Goal: Transaction & Acquisition: Purchase product/service

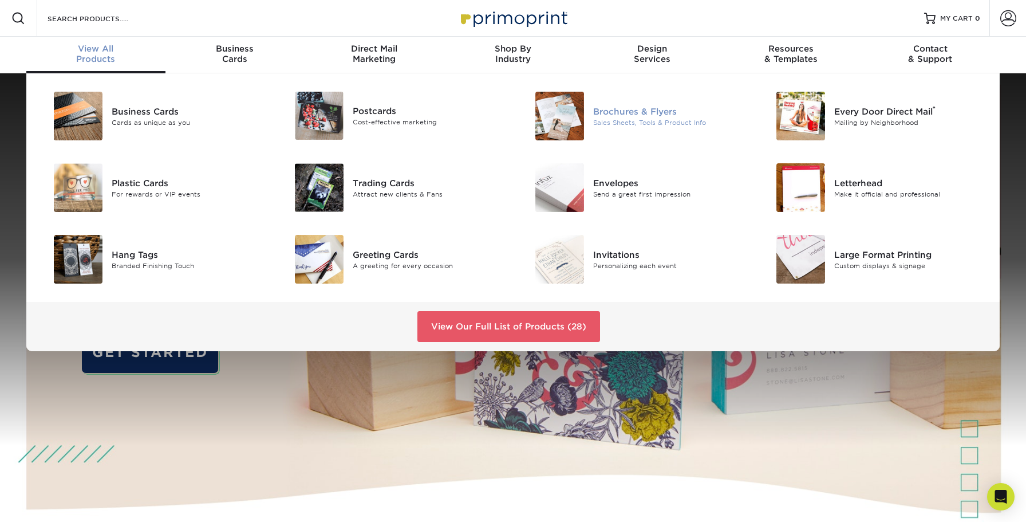
click at [638, 108] on div "Brochures & Flyers" at bounding box center [669, 111] width 152 height 13
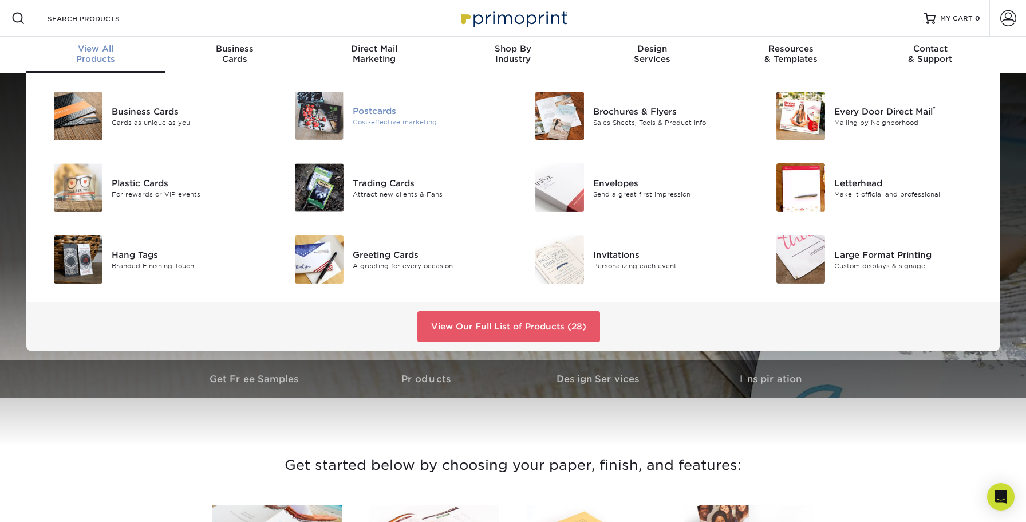
click at [382, 124] on div "Cost-effective marketing" at bounding box center [429, 122] width 152 height 10
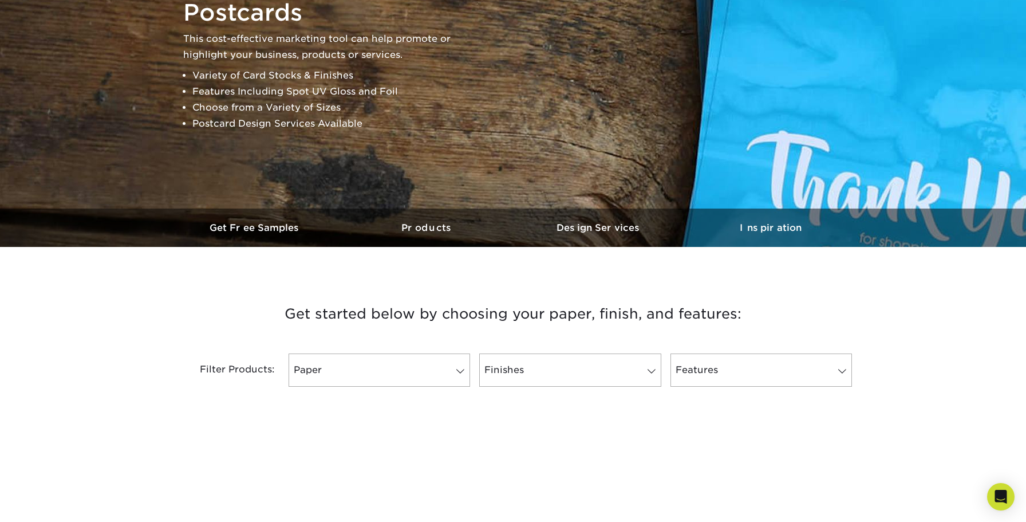
scroll to position [227, 0]
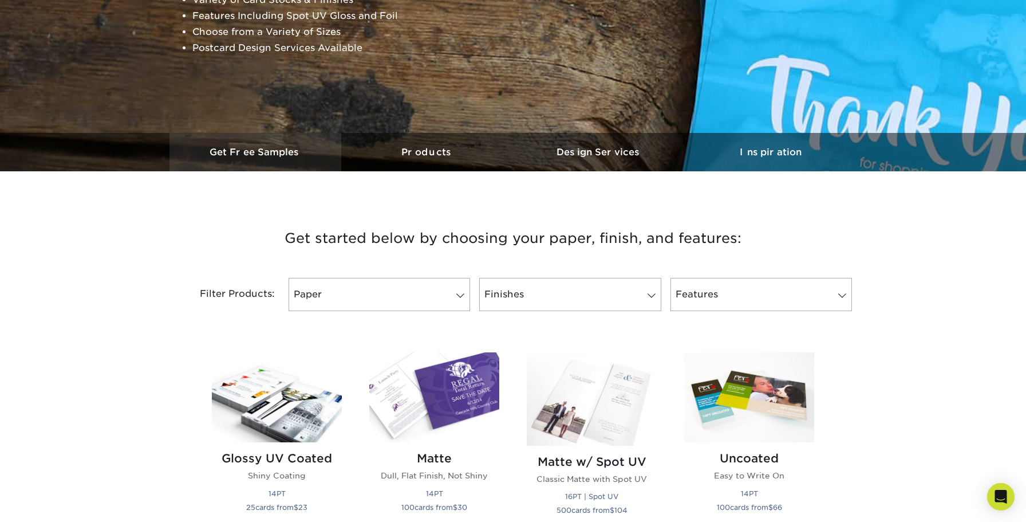
click at [259, 157] on link "Get Free Samples" at bounding box center [255, 152] width 172 height 38
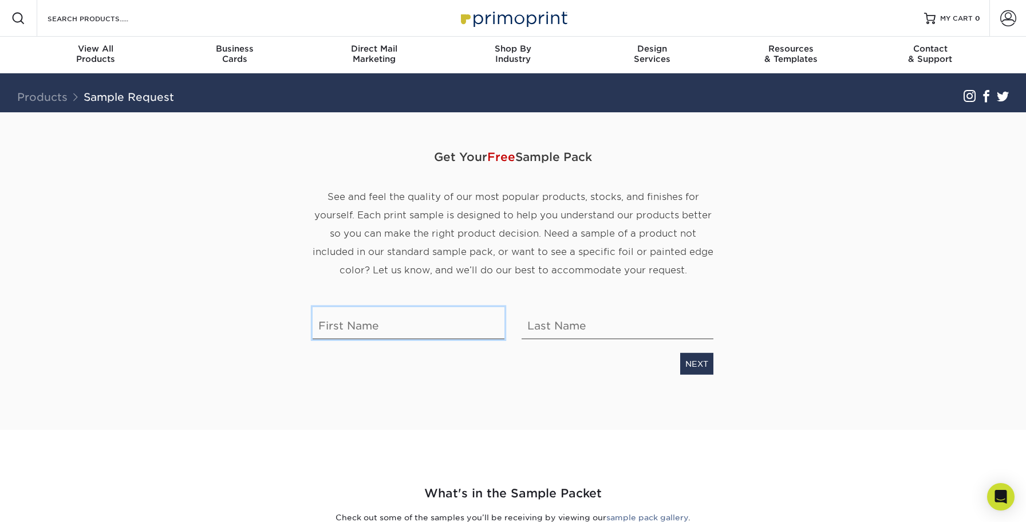
click at [362, 328] on input "text" at bounding box center [409, 323] width 192 height 32
type input "Justin"
type input "Herde"
click at [705, 354] on link "NEXT" at bounding box center [696, 364] width 33 height 22
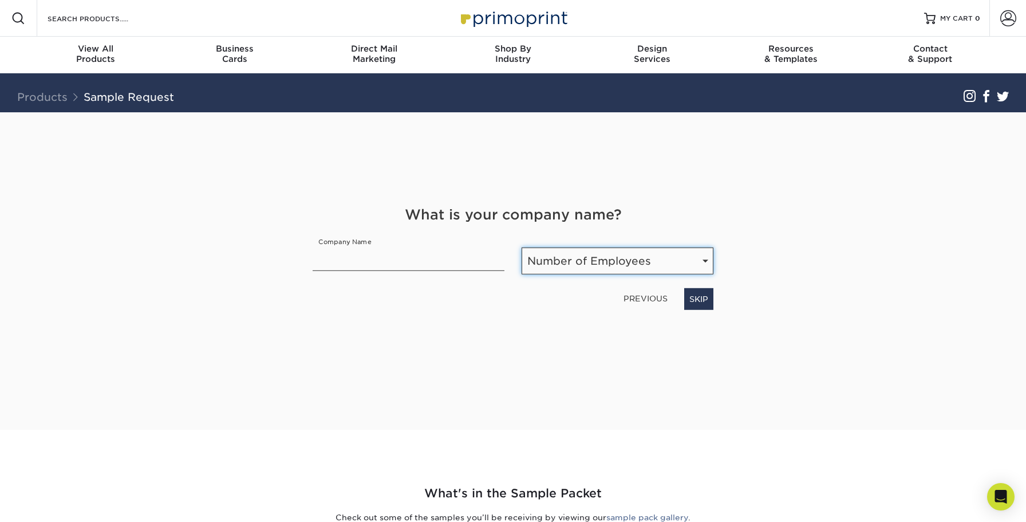
click at [595, 261] on select "Number of Employees Self-employed 1-10 employees 11-50 employees 51-200 employe…" at bounding box center [618, 260] width 192 height 27
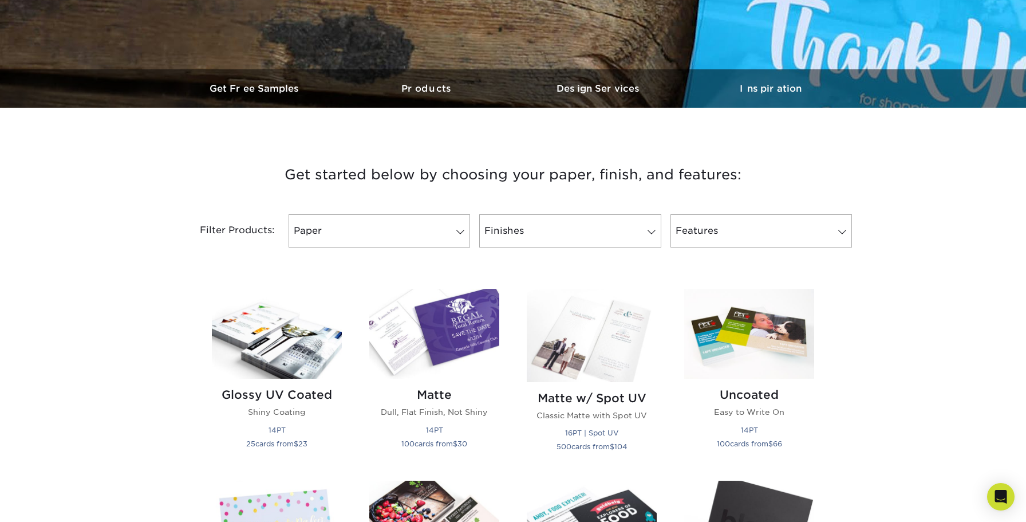
scroll to position [452, 0]
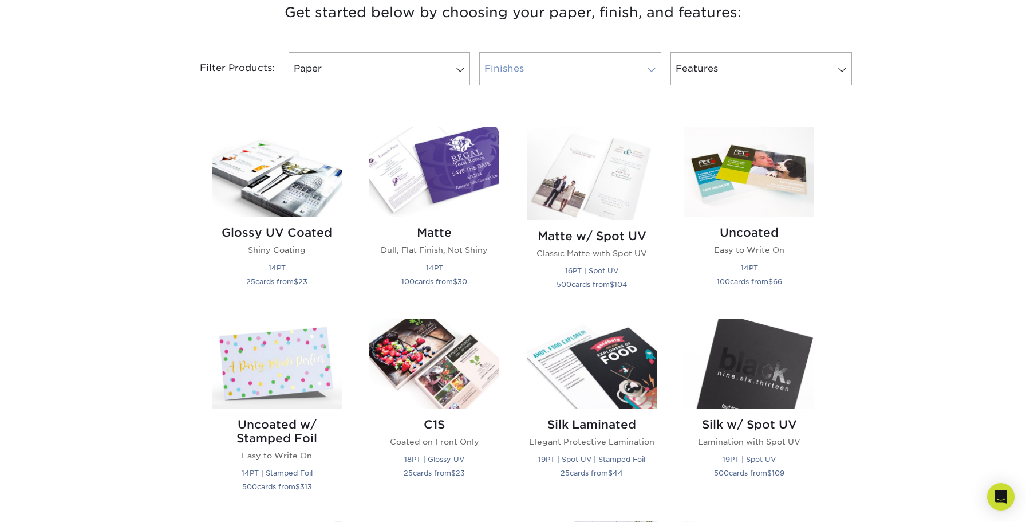
click at [527, 66] on link "Finishes" at bounding box center [570, 68] width 182 height 33
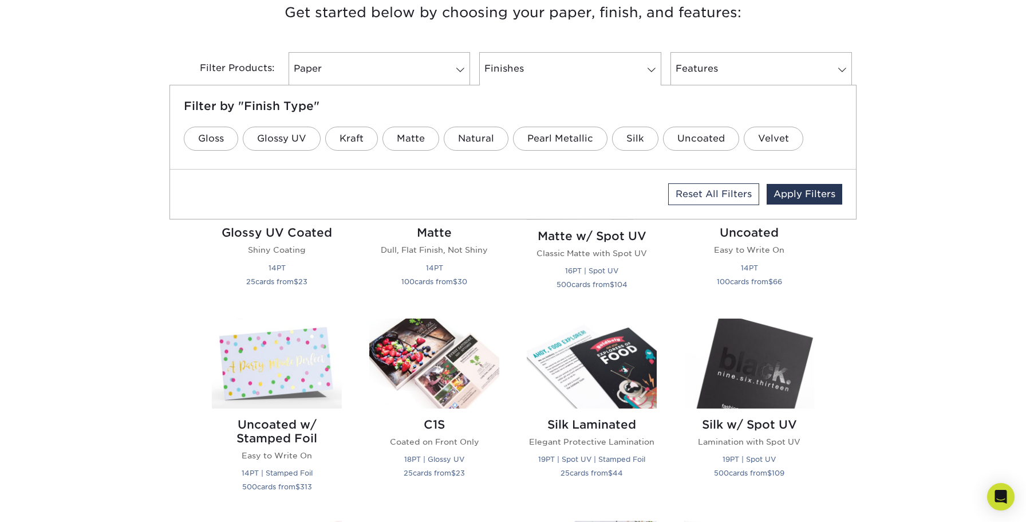
click at [752, 46] on div "Filter Products: Paper Filter by "Paper Type" 100LB 14PT 16PT 18PT 19PT 30% Rec…" at bounding box center [512, 75] width 687 height 74
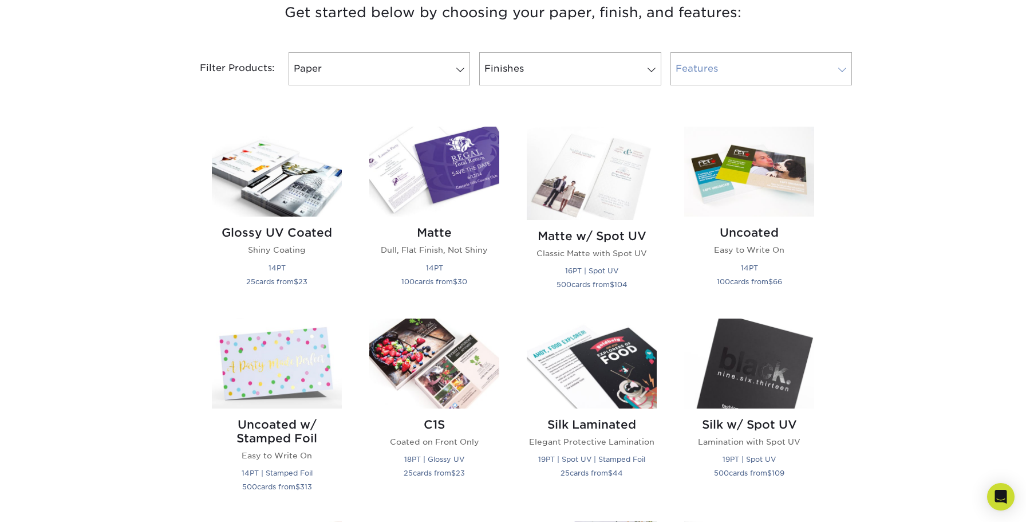
click at [738, 66] on link "Features" at bounding box center [762, 68] width 182 height 33
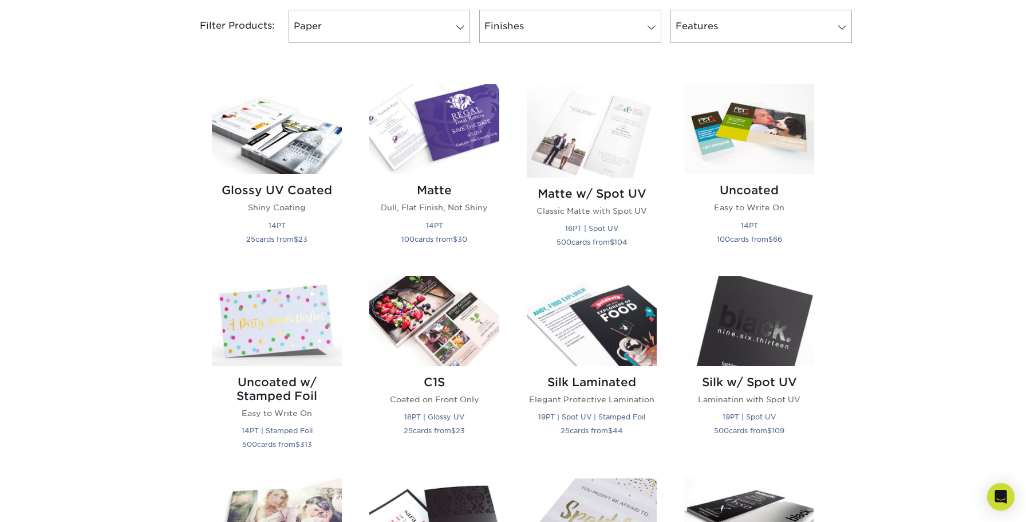
scroll to position [502, 0]
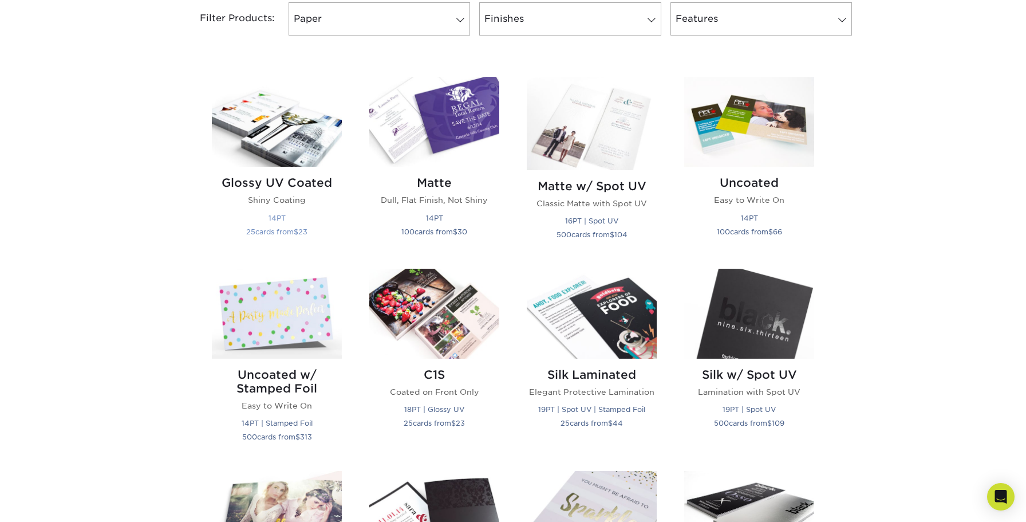
click at [262, 184] on h2 "Glossy UV Coated" at bounding box center [277, 183] width 130 height 14
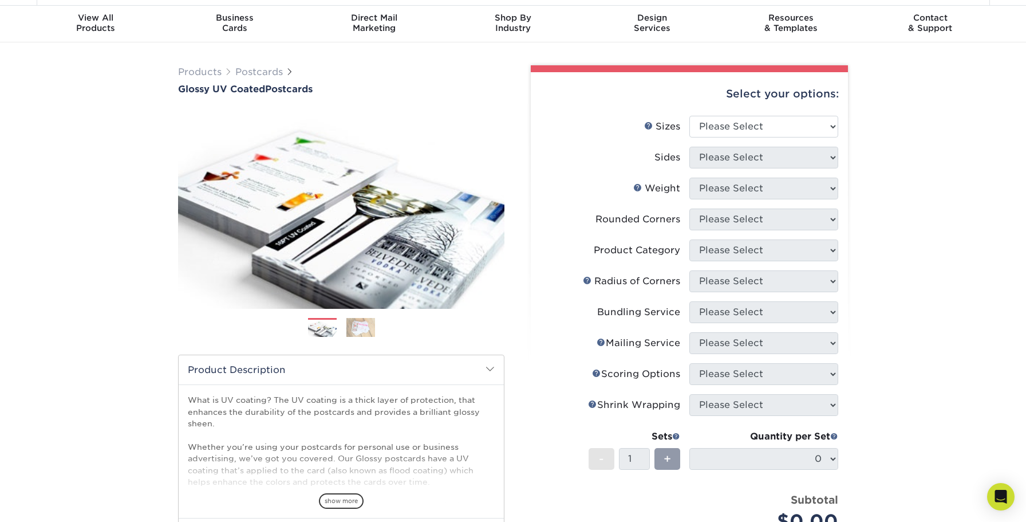
scroll to position [36, 0]
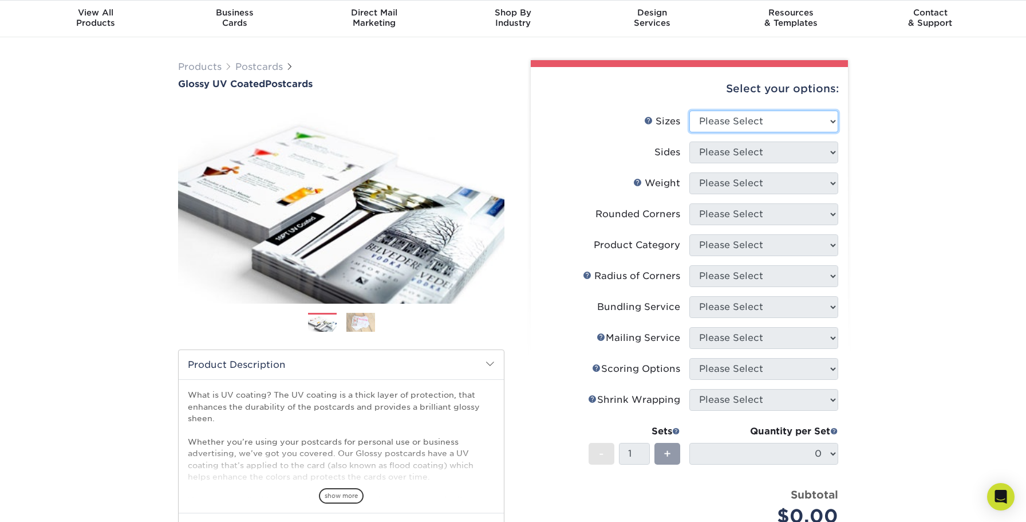
click at [793, 116] on select "Please Select 1.5" x 7" 2" x 4" 2" x 6" 2" x 7" 2" x 8" 2.12" x 5.5" 2.12" x 5.…" at bounding box center [763, 122] width 149 height 22
select select "4.00x6.00"
click at [743, 156] on select "Please Select Print Both Sides Print Front Only" at bounding box center [763, 152] width 149 height 22
select select "13abbda7-1d64-4f25-8bb2-c179b224825d"
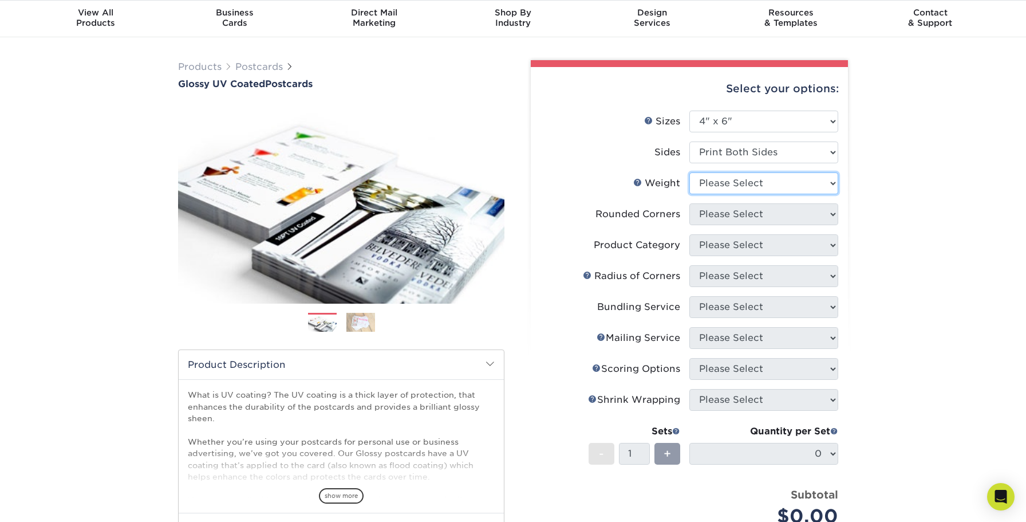
click at [720, 190] on select "Please Select 14PT 16PT 18PT C1S" at bounding box center [763, 183] width 149 height 22
select select "16PT"
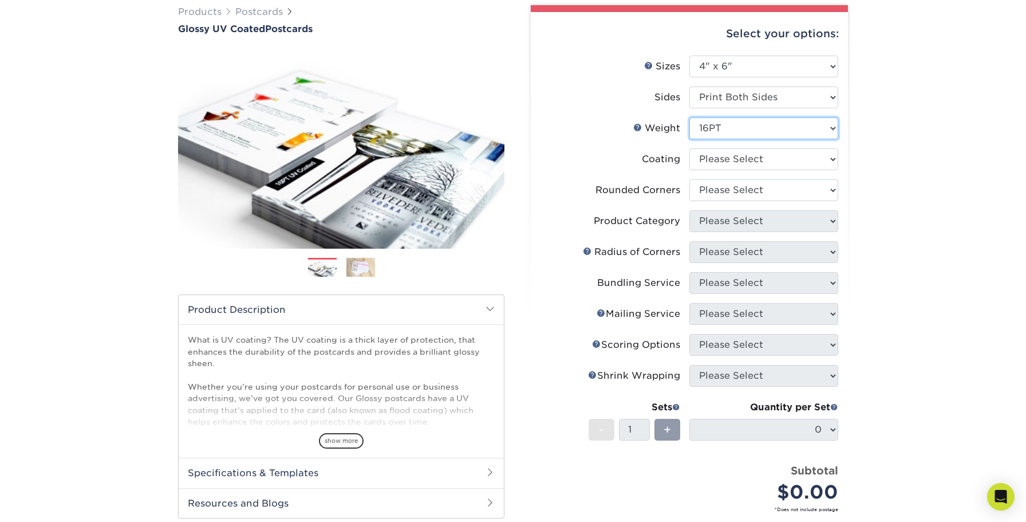
scroll to position [93, 0]
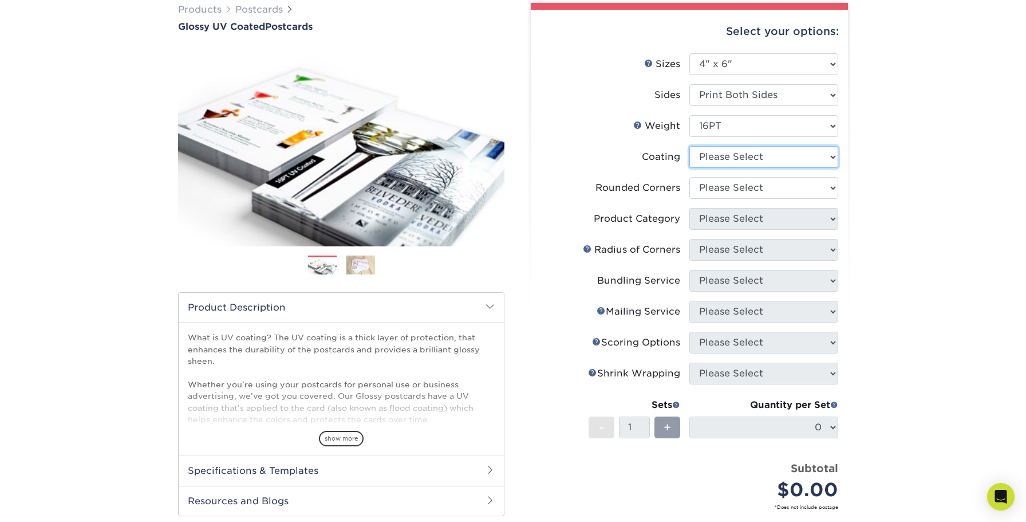
click at [708, 153] on select at bounding box center [763, 157] width 149 height 22
select select "ae367451-b2b8-45df-a344-0f05b6a12993"
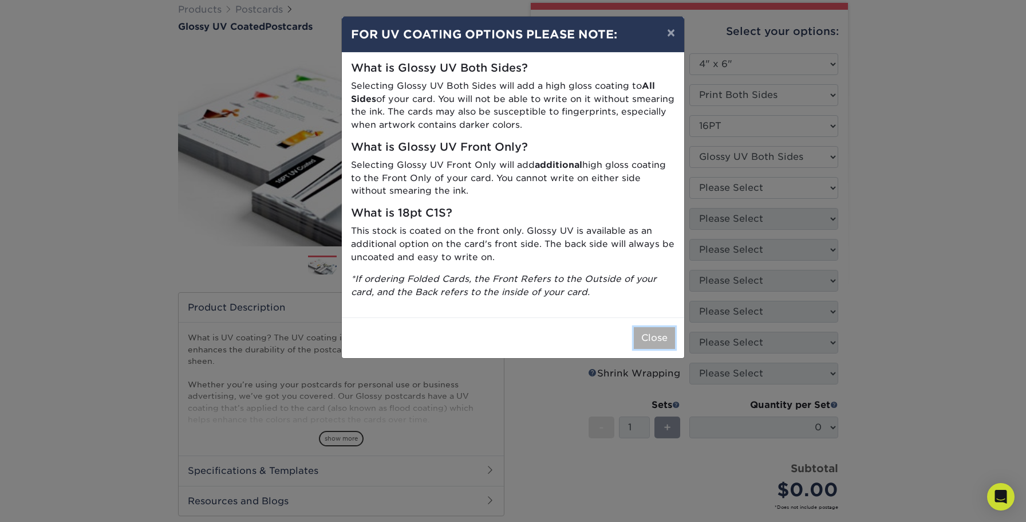
click at [657, 336] on button "Close" at bounding box center [654, 338] width 41 height 22
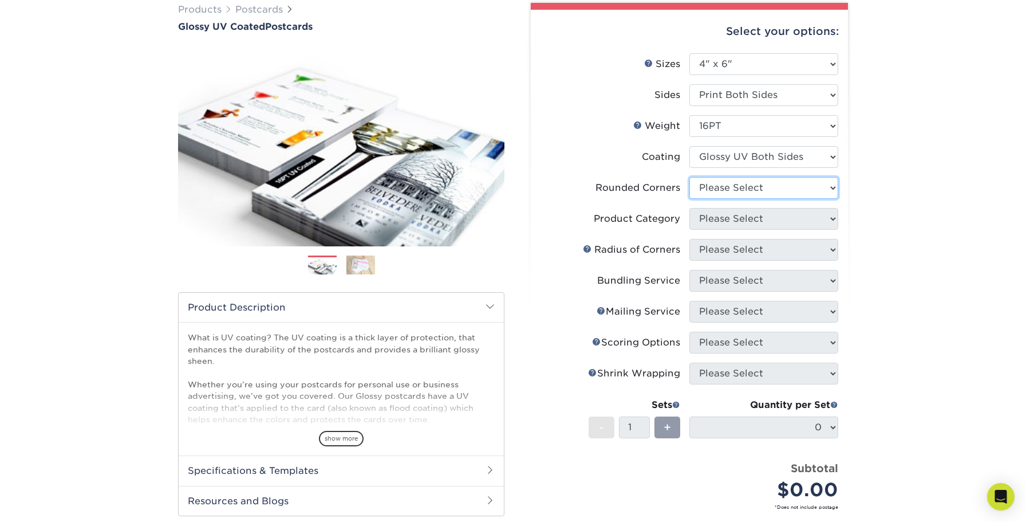
click at [719, 190] on select "Please Select Yes - Round 4 Corners No" at bounding box center [763, 188] width 149 height 22
select select "0"
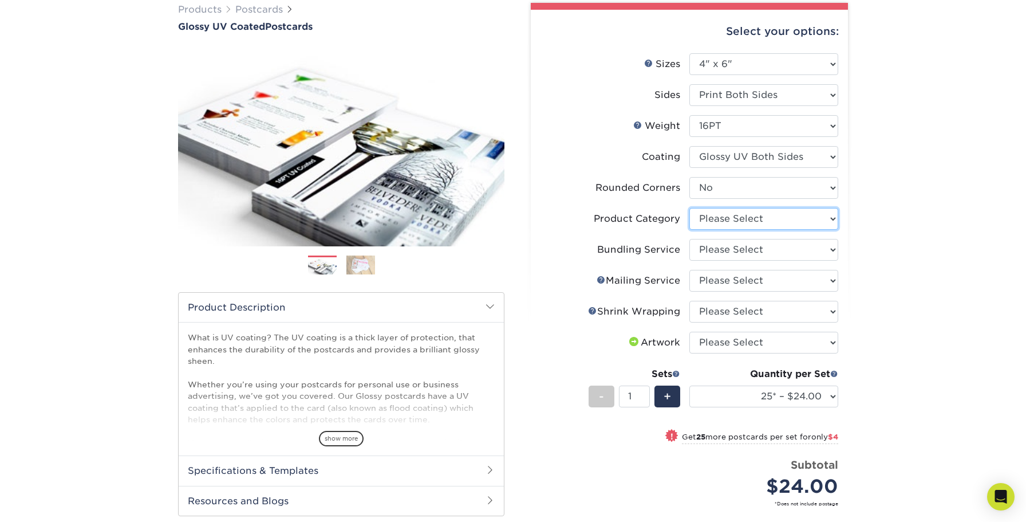
click at [782, 220] on select "Please Select Postcards" at bounding box center [763, 219] width 149 height 22
select select "9b7272e0-d6c8-4c3c-8e97-d3a1bcdab858"
click at [748, 248] on select "Please Select No Bundling Services Yes, Bundles of 50 (+2 Days) Yes, Bundles of…" at bounding box center [763, 250] width 149 height 22
select select "58689abb-25c0-461c-a4c3-a80b627d6649"
click at [749, 283] on select "Please Select No Direct Mailing Service No, I will mail/stamp/imprint Direct Ma…" at bounding box center [763, 281] width 149 height 22
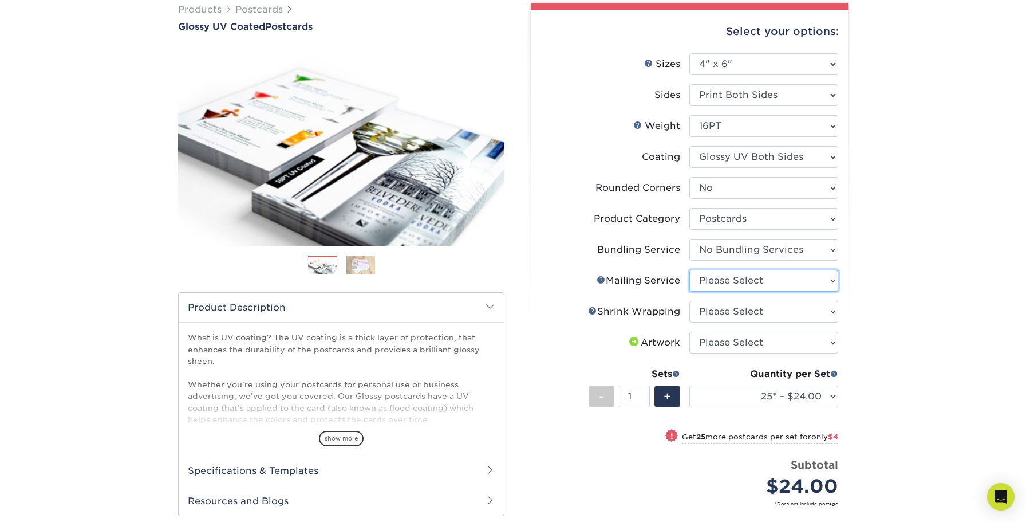
select select "3e5e9bdd-d78a-4c28-a41d-fe1407925ca6"
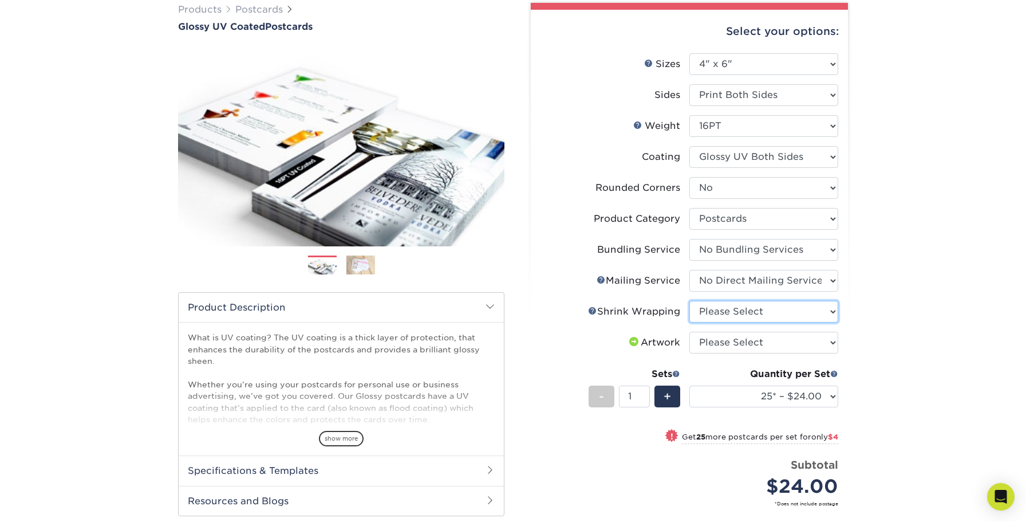
click at [755, 313] on select "Please Select No Shrink Wrapping Shrink Wrap 100 Per Package Shrink Wrap 50 Per…" at bounding box center [763, 312] width 149 height 22
select select "c8749376-e7da-41d0-b3dc-647faf84d907"
click at [754, 341] on select "Please Select I will upload files I need a design - $150" at bounding box center [763, 343] width 149 height 22
select select "upload"
click at [678, 373] on span at bounding box center [676, 373] width 8 height 8
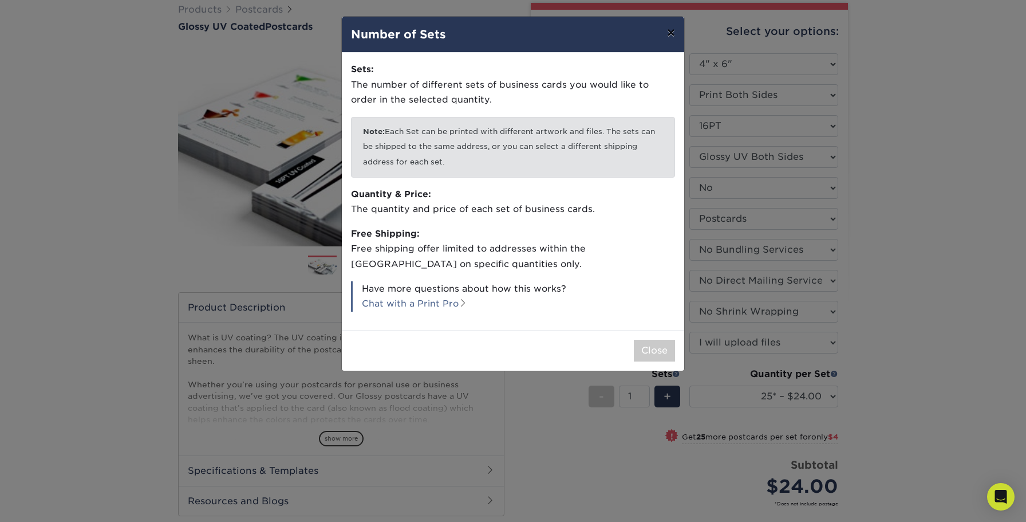
click at [670, 33] on button "×" at bounding box center [671, 33] width 26 height 32
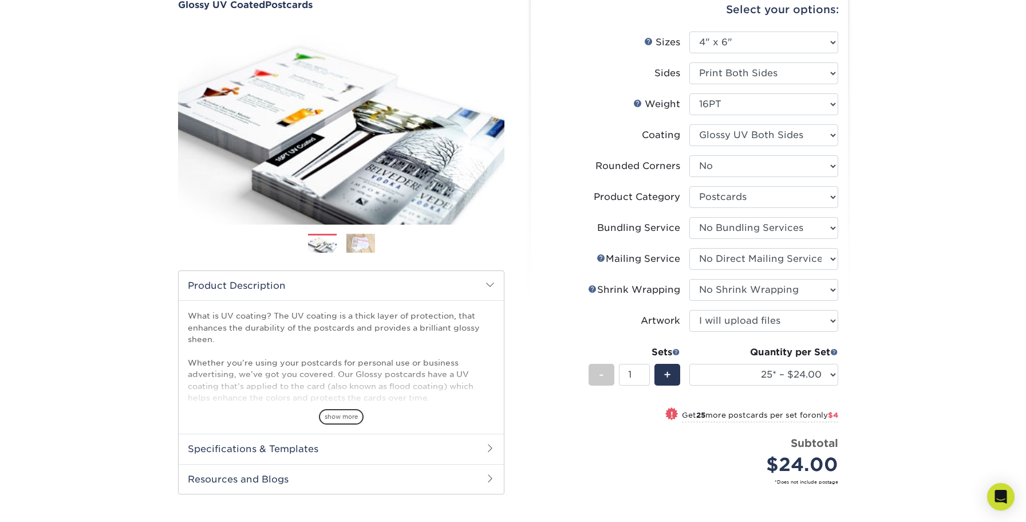
scroll to position [120, 0]
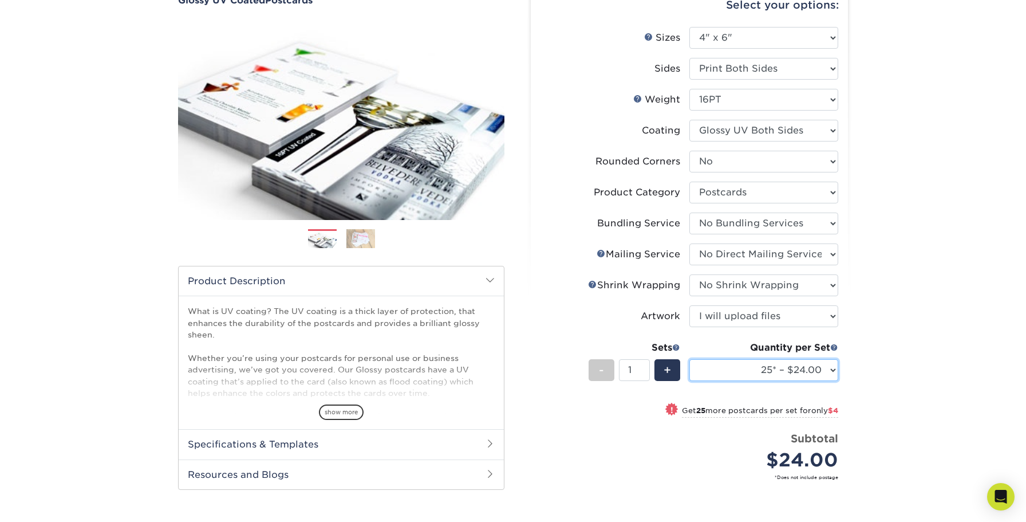
click at [837, 369] on select "25* – $24.00 50* – $28.00 75* – $34.00 100* – $41.00 250* – $74.00 500 – $88.00…" at bounding box center [763, 370] width 149 height 22
select select "100* – $41.00"
click at [570, 304] on li "Shrink Wrapping Help Shrink Wrapping Please Select No Shrink Wrapping Shrink Wr…" at bounding box center [690, 289] width 298 height 31
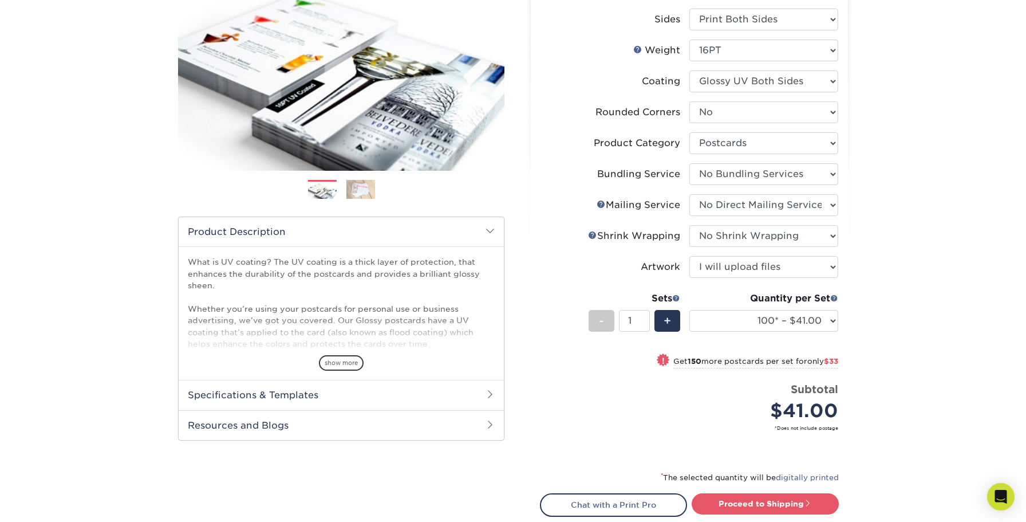
scroll to position [169, 0]
click at [669, 318] on span "+" at bounding box center [667, 319] width 7 height 17
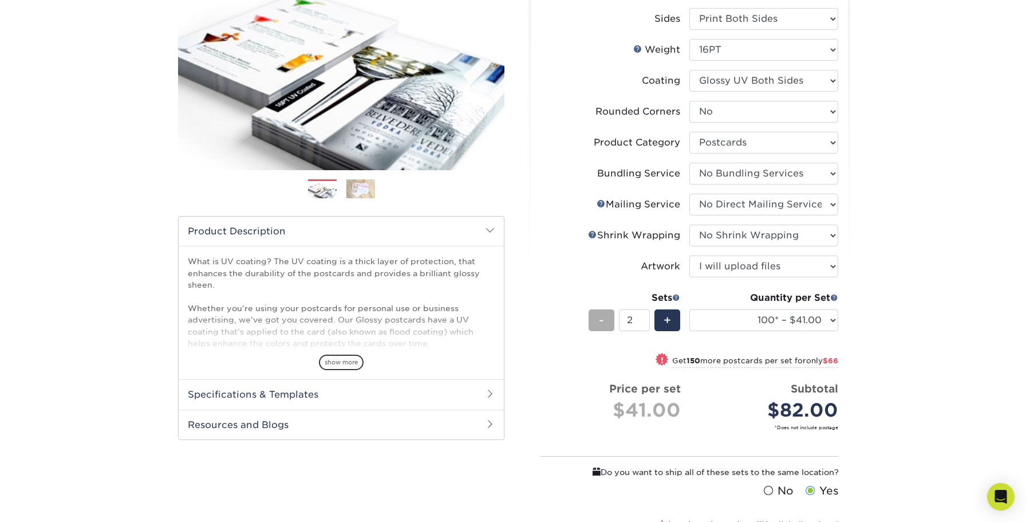
click at [598, 314] on div "-" at bounding box center [602, 320] width 26 height 22
type input "1"
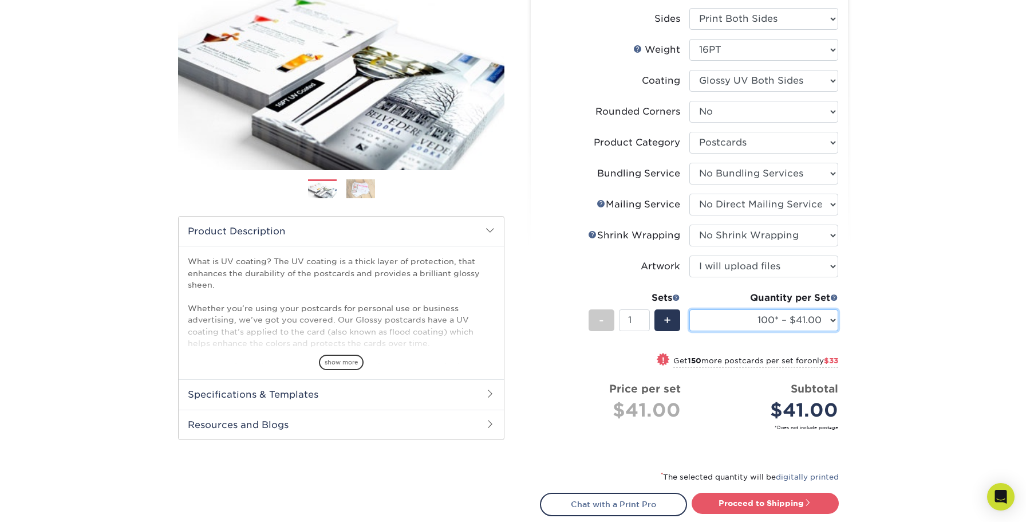
click at [735, 318] on select "25* – $24.00 50* – $28.00 75* – $34.00 100* – $41.00 250* – $74.00 500 – $88.00…" at bounding box center [763, 320] width 149 height 22
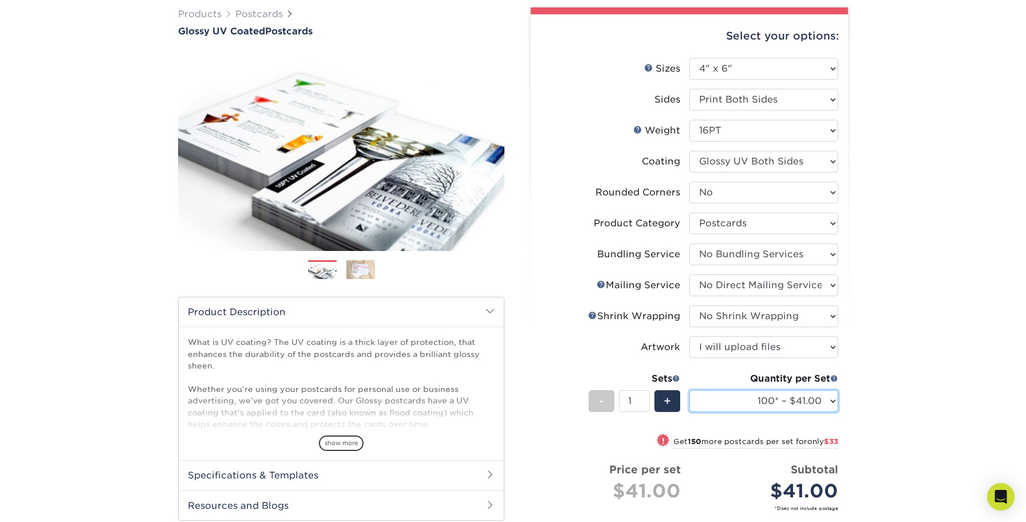
scroll to position [72, 0]
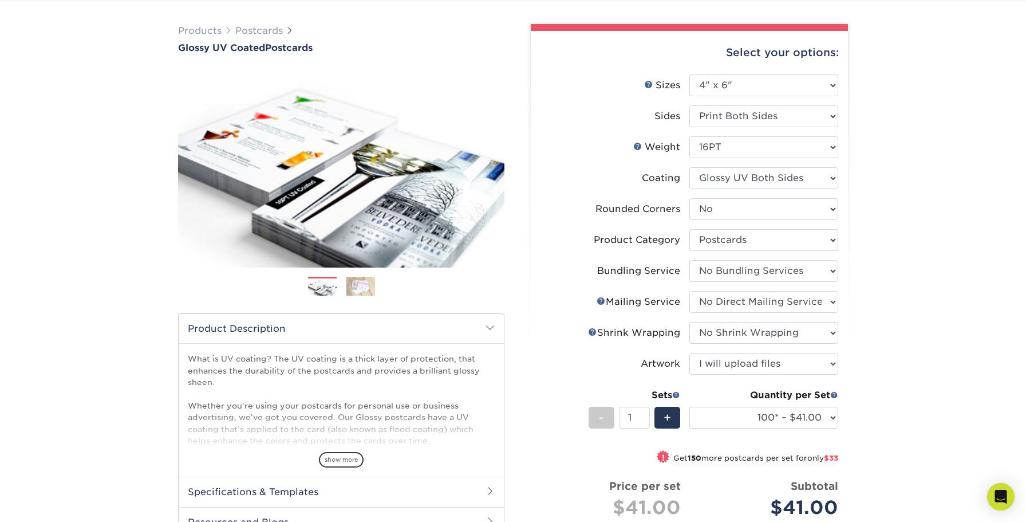
click at [354, 283] on img at bounding box center [360, 286] width 29 height 20
